Goal: Transaction & Acquisition: Purchase product/service

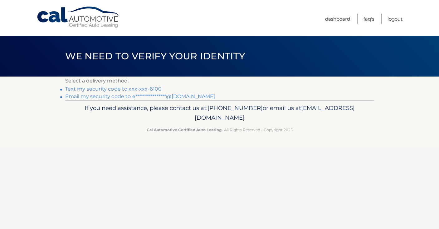
click at [152, 87] on link "Text my security code to xxx-xxx-6100" at bounding box center [113, 89] width 97 height 6
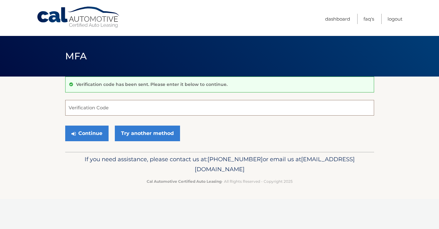
click at [187, 107] on input "Verification Code" at bounding box center [219, 108] width 309 height 16
type input "052512"
click at [93, 132] on button "Continue" at bounding box center [86, 134] width 43 height 16
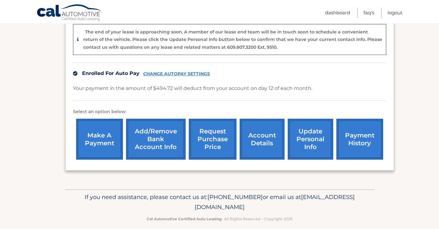
scroll to position [158, 0]
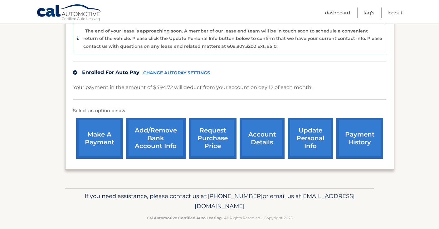
click at [108, 138] on link "make a payment" at bounding box center [99, 138] width 47 height 41
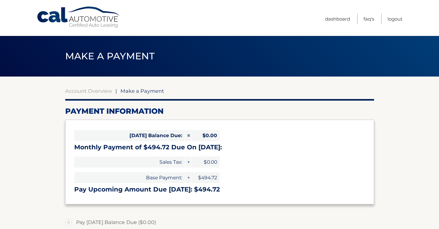
select select "NWZmMzZlN2EtNDc4Yi00NTA4LTk2YzItMmIxZDg0YTE2YmNi"
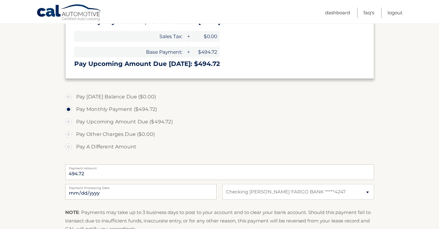
scroll to position [128, 0]
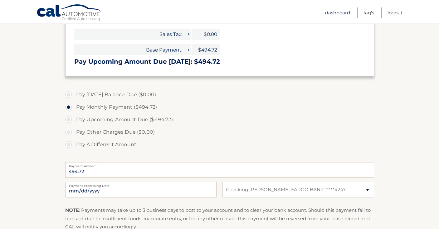
click at [339, 11] on link "Dashboard" at bounding box center [337, 12] width 25 height 10
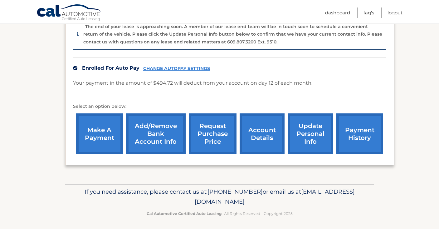
scroll to position [164, 0]
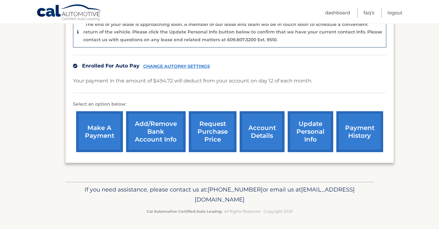
click at [251, 133] on link "account details" at bounding box center [262, 131] width 45 height 41
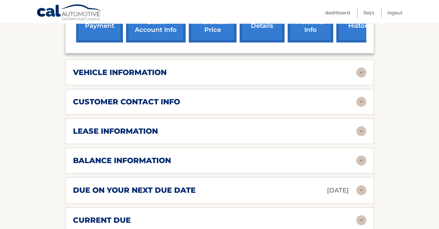
scroll to position [254, 0]
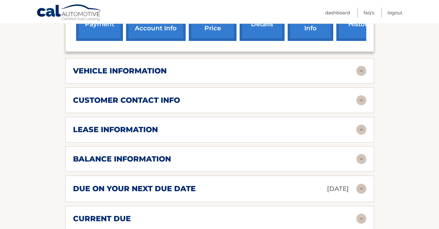
click at [326, 154] on div "balance information" at bounding box center [214, 158] width 283 height 9
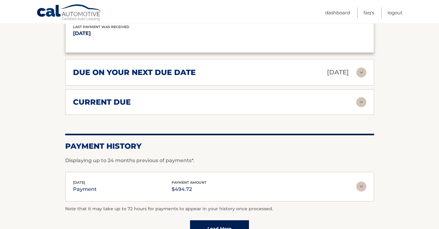
scroll to position [450, 0]
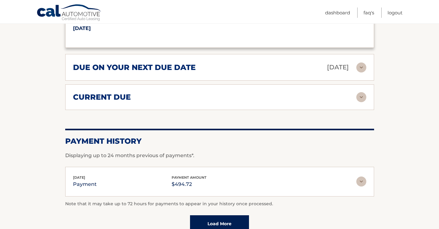
click at [346, 92] on div "current due" at bounding box center [214, 96] width 283 height 9
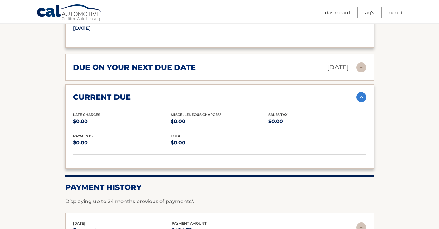
click at [357, 92] on img at bounding box center [362, 97] width 10 height 10
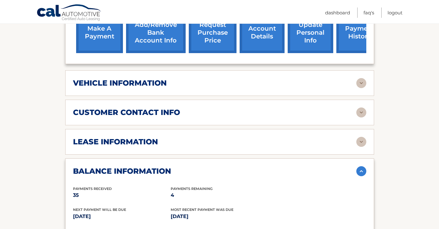
scroll to position [248, 0]
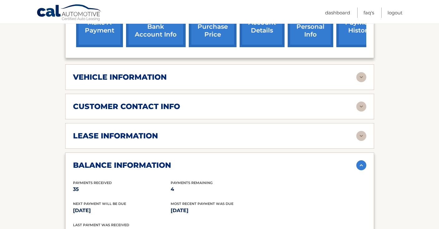
click at [344, 131] on div "lease information" at bounding box center [214, 135] width 283 height 9
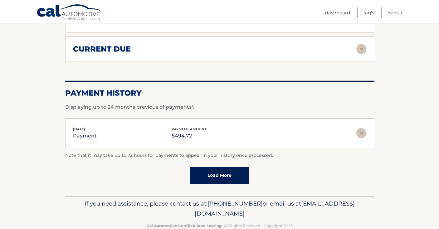
scroll to position [620, 0]
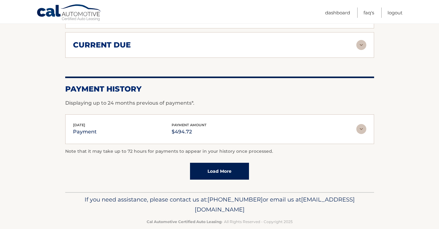
click at [219, 163] on link "Load More" at bounding box center [219, 171] width 59 height 17
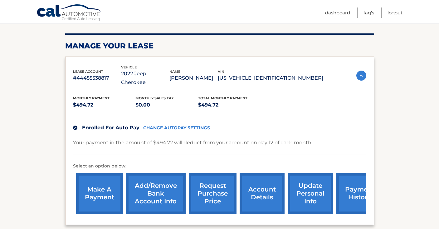
scroll to position [85, 0]
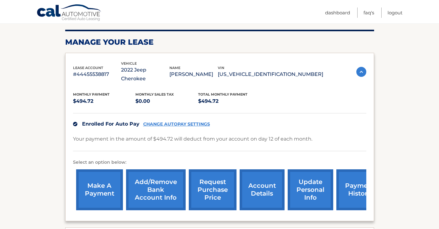
click at [194, 121] on link "CHANGE AUTOPAY SETTINGS" at bounding box center [176, 123] width 67 height 5
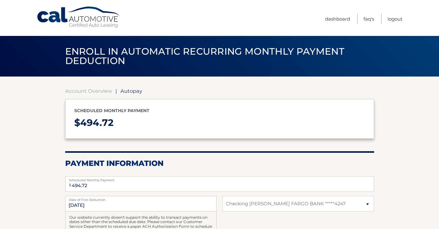
select select "NWZmMzZlN2EtNDc4Yi00NTA4LTk2YzItMmIxZDg0YTE2YmNi"
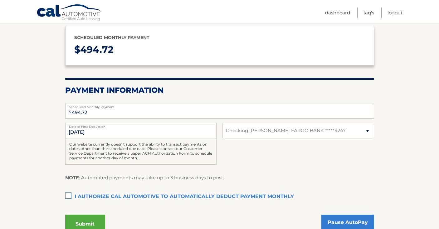
scroll to position [134, 0]
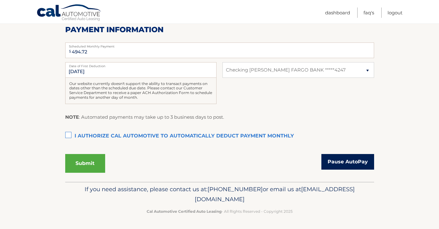
click at [339, 161] on link "Pause AutoPay" at bounding box center [348, 162] width 53 height 16
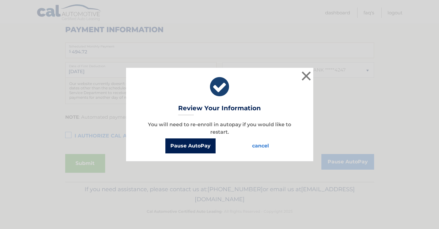
click at [200, 148] on button "Pause AutoPay" at bounding box center [190, 145] width 50 height 15
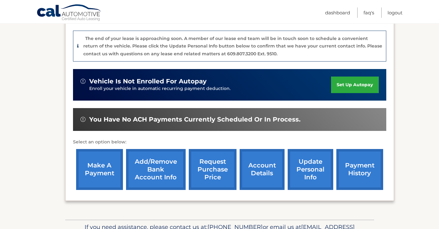
scroll to position [151, 0]
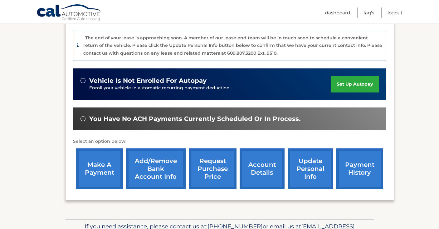
click at [209, 179] on link "request purchase price" at bounding box center [213, 168] width 48 height 41
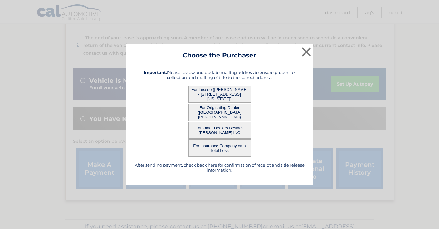
click at [211, 92] on button "For Lessee (ERIC SIMON - 124 West 18th Street, Floor 3, New York, NY 10011)" at bounding box center [220, 94] width 62 height 17
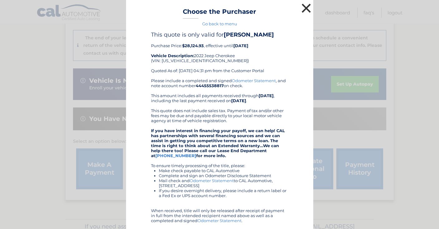
click at [302, 7] on button "×" at bounding box center [306, 8] width 12 height 12
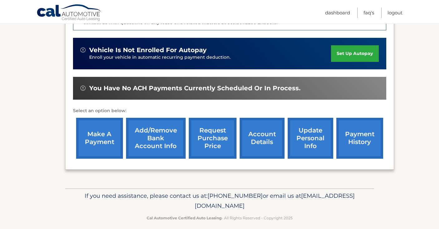
scroll to position [184, 0]
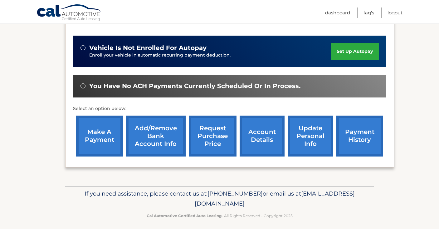
click at [97, 134] on link "make a payment" at bounding box center [99, 136] width 47 height 41
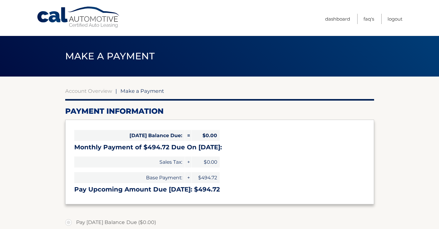
select select "NWZmMzZlN2EtNDc4Yi00NTA4LTk2YzItMmIxZDg0YTE2YmNi"
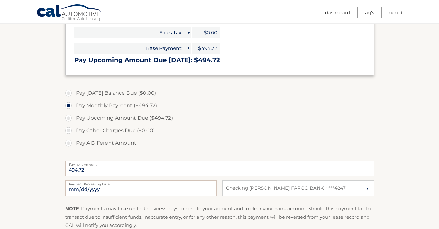
scroll to position [131, 0]
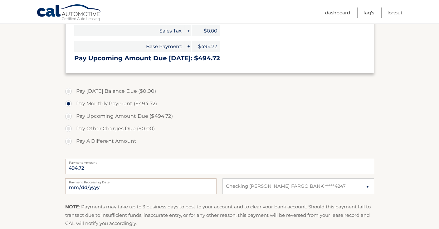
click at [68, 139] on label "Pay A Different Amount" at bounding box center [219, 141] width 309 height 12
click at [68, 139] on input "Pay A Different Amount" at bounding box center [71, 140] width 6 height 10
radio input "true"
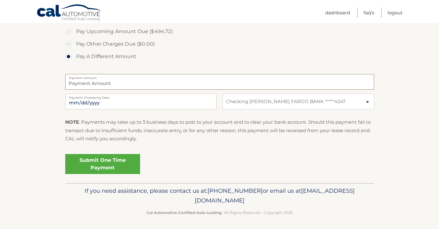
scroll to position [217, 0]
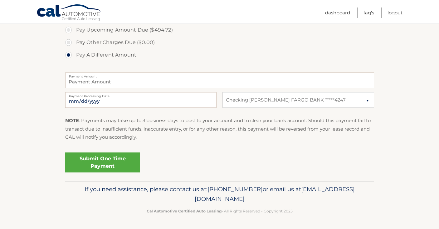
click at [88, 161] on link "Submit One Time Payment" at bounding box center [102, 162] width 75 height 20
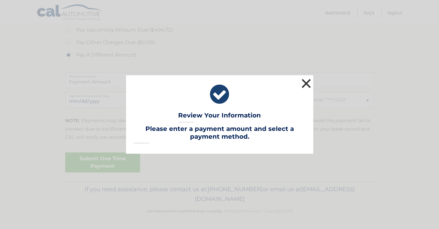
click at [305, 83] on button "×" at bounding box center [306, 83] width 12 height 12
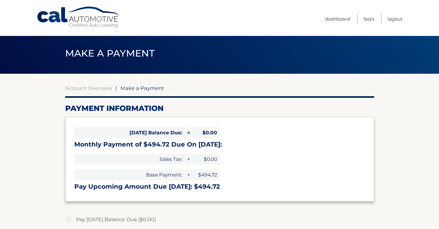
scroll to position [0, 0]
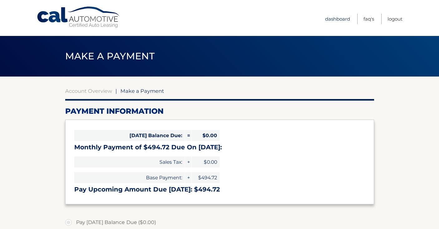
click at [330, 19] on link "Dashboard" at bounding box center [337, 19] width 25 height 10
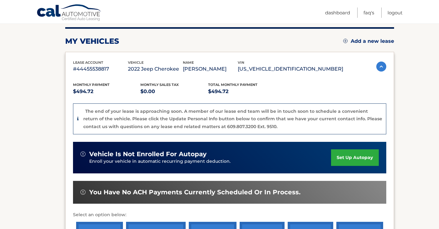
scroll to position [73, 0]
